Goal: Find specific page/section: Find specific page/section

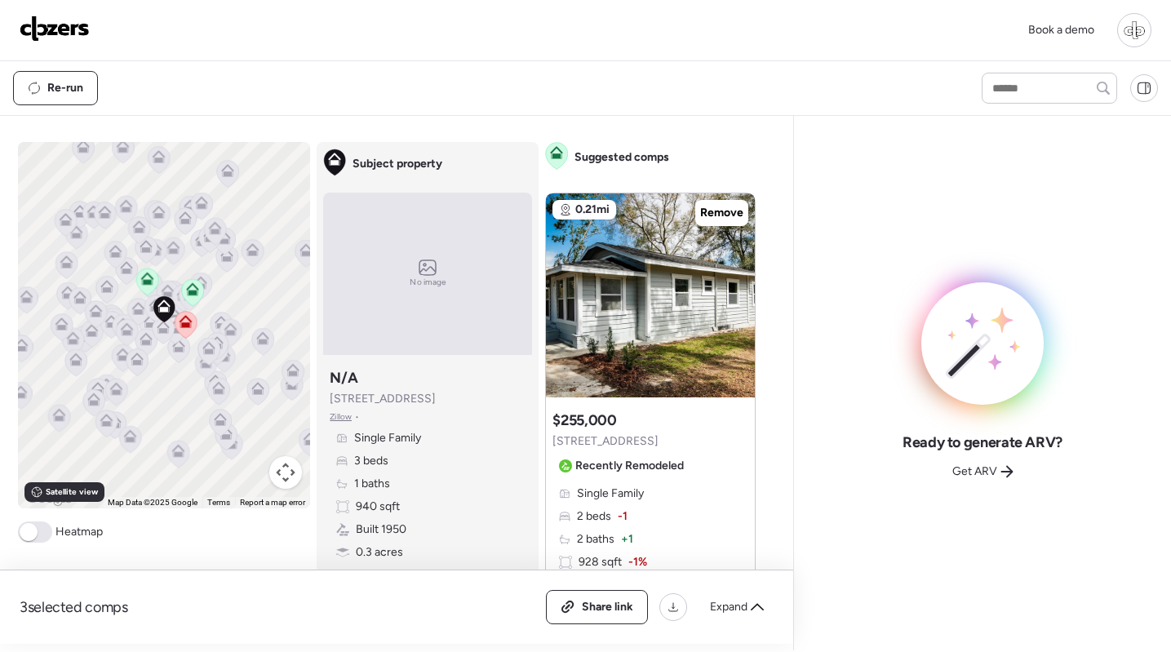
click at [605, 56] on div "Book a demo" at bounding box center [585, 30] width 1171 height 61
